Goal: Navigation & Orientation: Find specific page/section

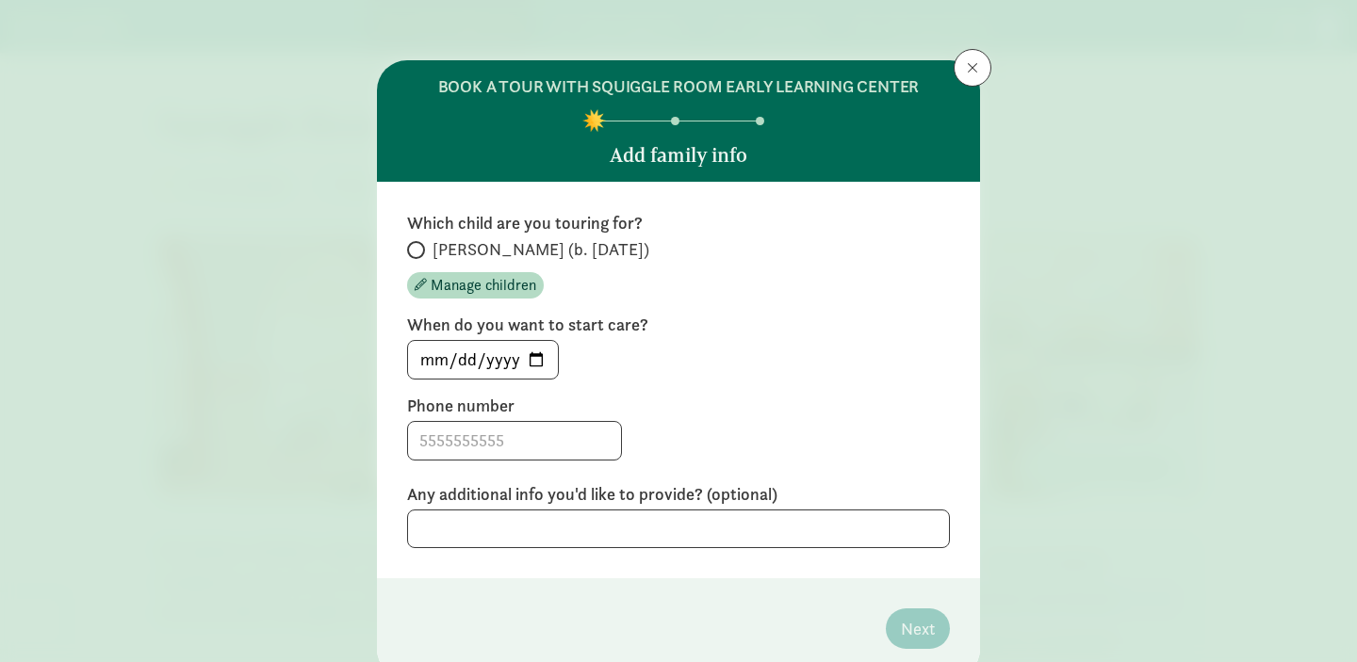
scroll to position [2165, 0]
click at [978, 59] on button at bounding box center [973, 68] width 38 height 38
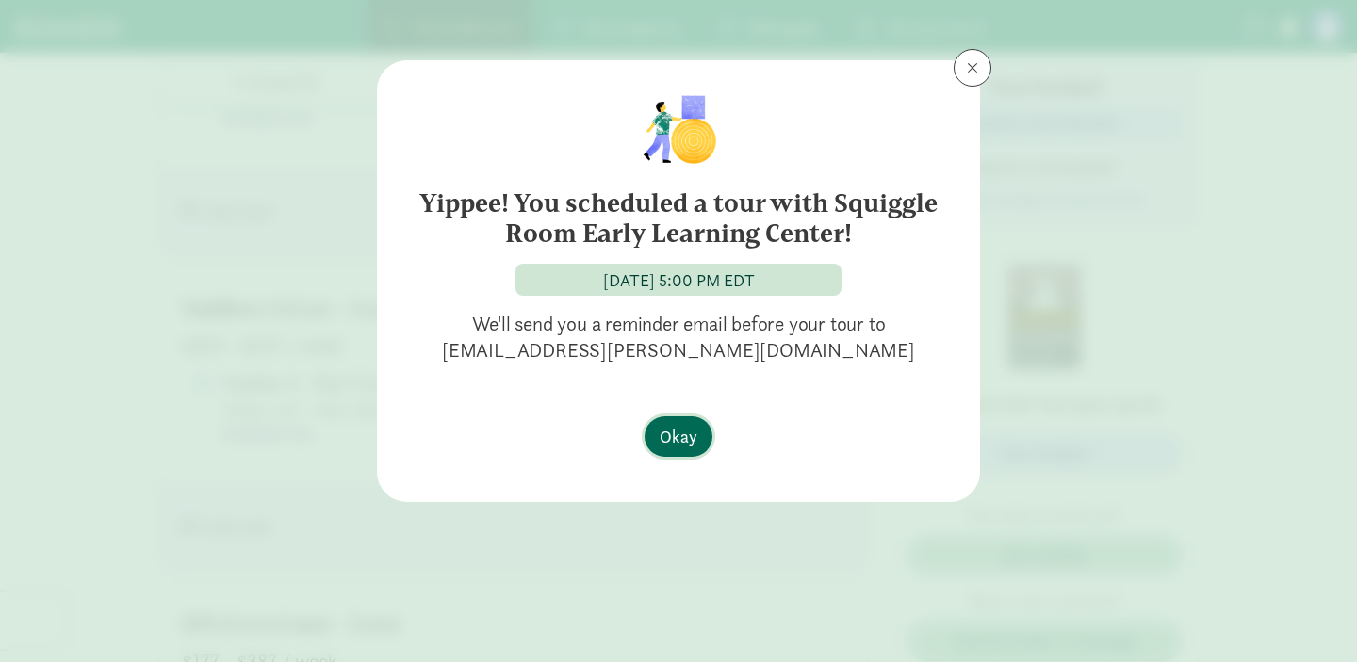
click at [679, 438] on span "Okay" at bounding box center [679, 436] width 38 height 25
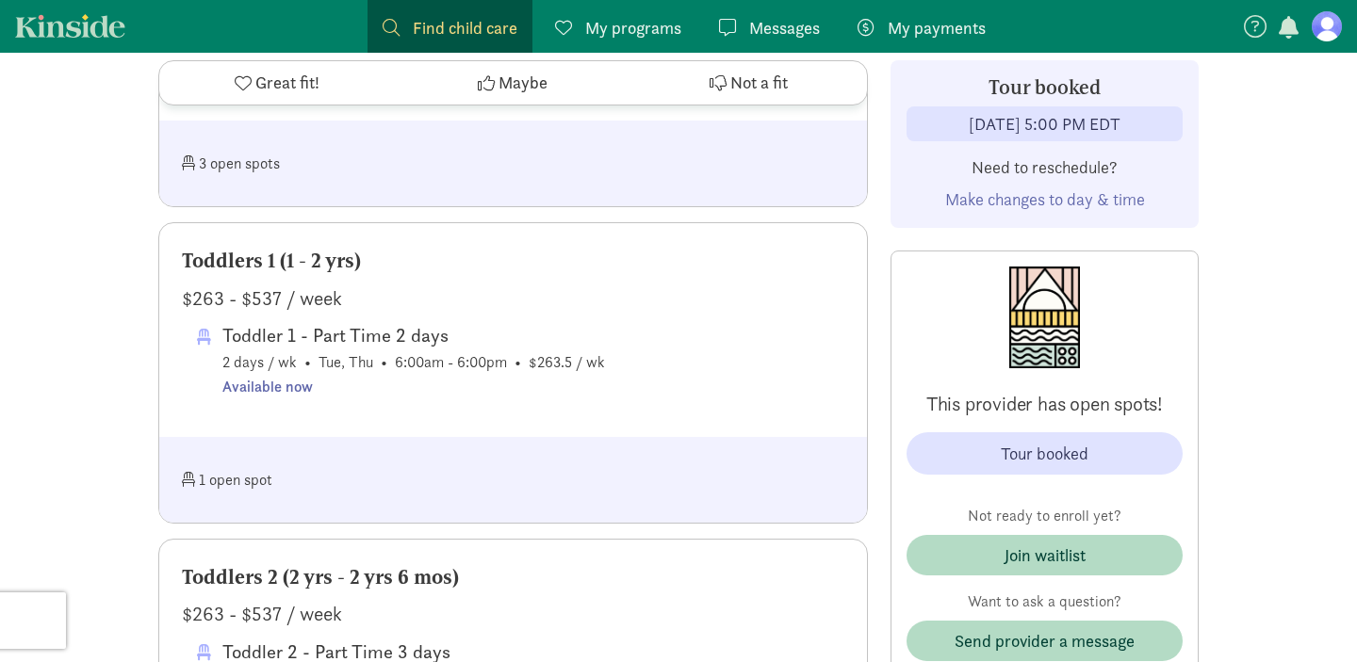
scroll to position [1898, 0]
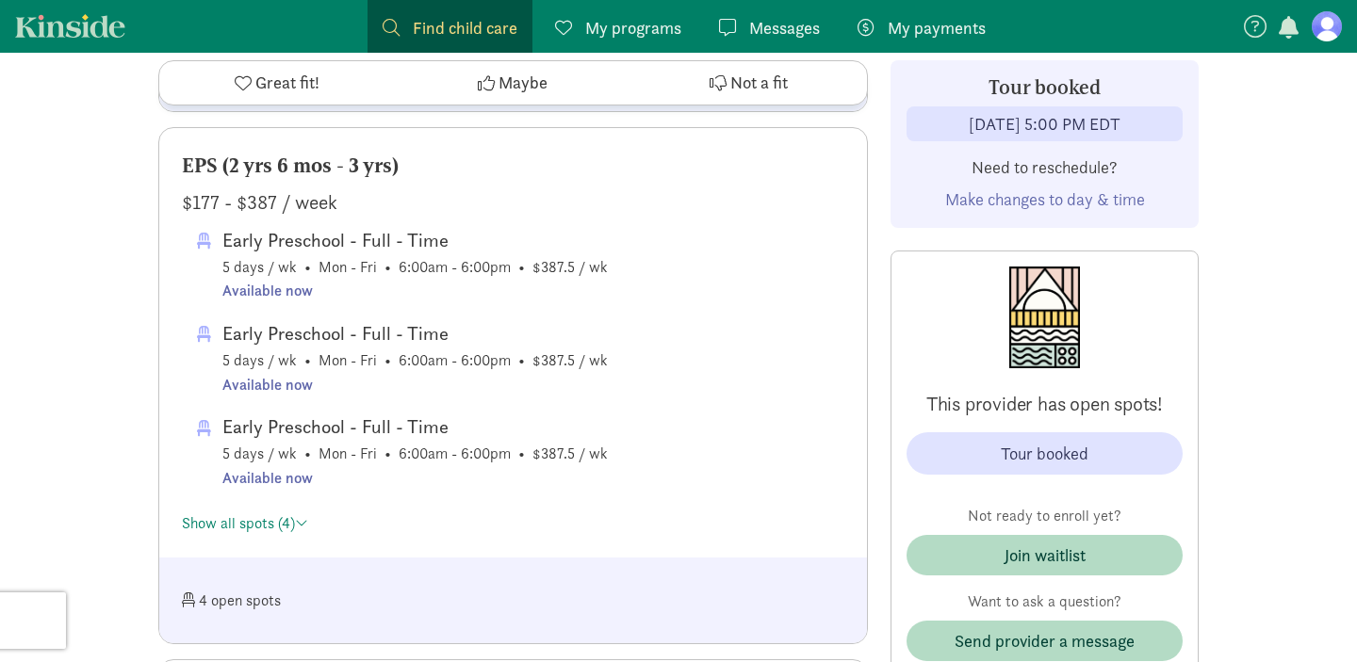
click at [607, 24] on span "My programs" at bounding box center [633, 27] width 96 height 25
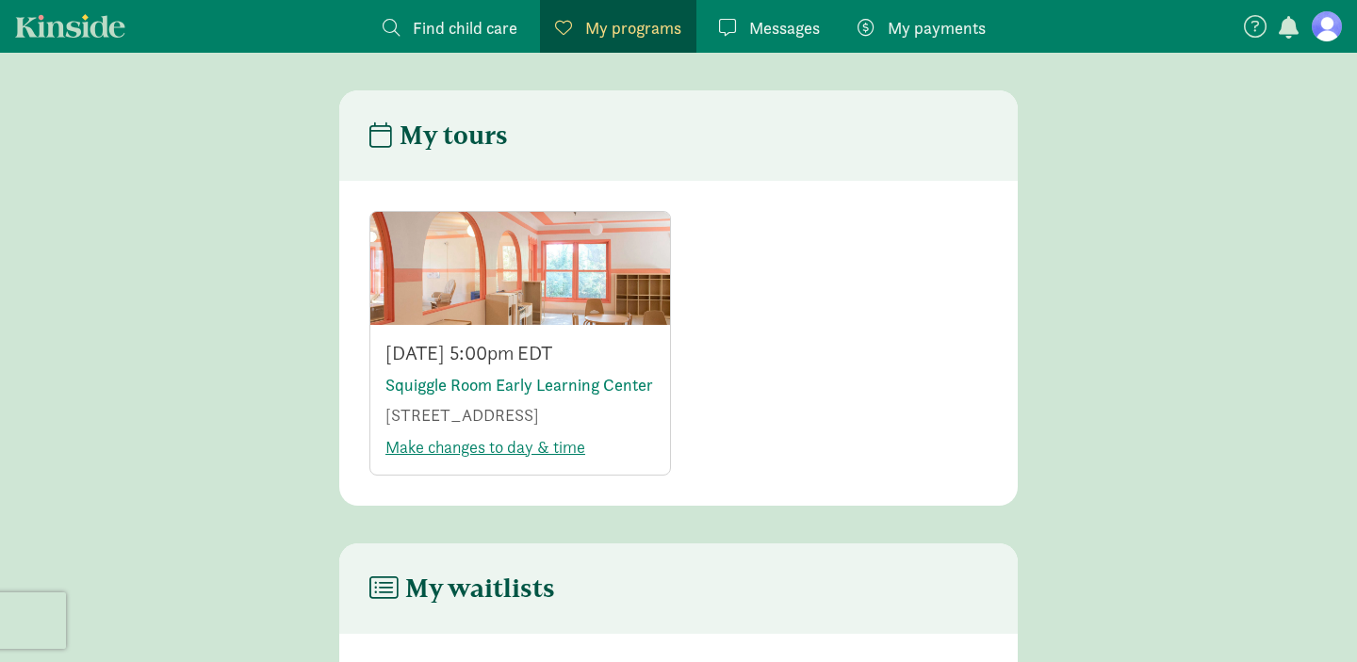
click at [425, 286] on div at bounding box center [520, 268] width 300 height 113
click at [95, 35] on link "Kinside" at bounding box center [70, 26] width 110 height 24
